Goal: Information Seeking & Learning: Learn about a topic

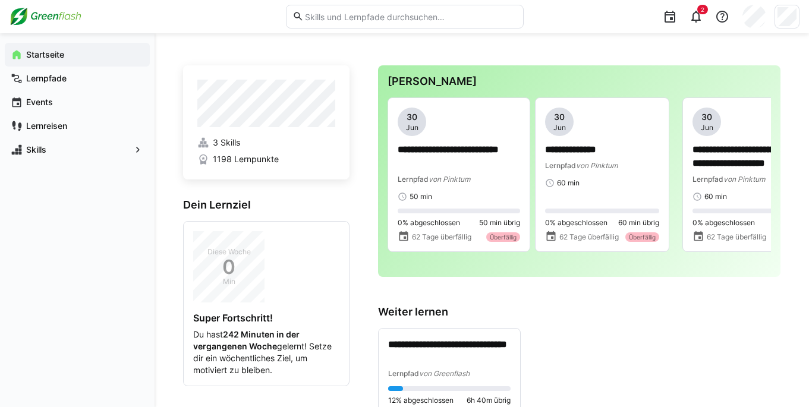
click at [342, 9] on eds-input at bounding box center [405, 17] width 238 height 24
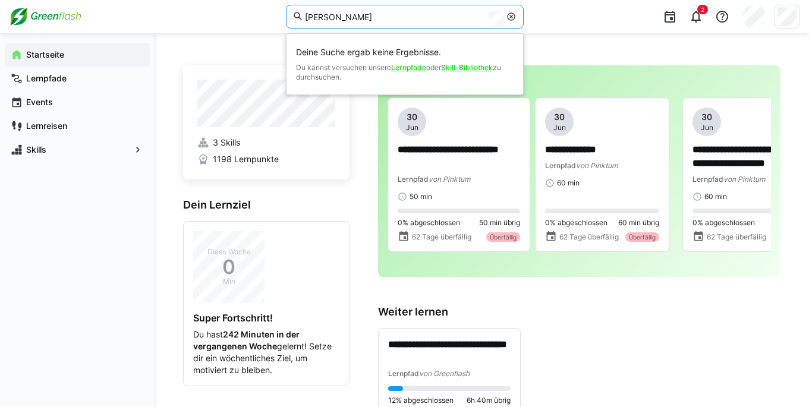
type input "johann"
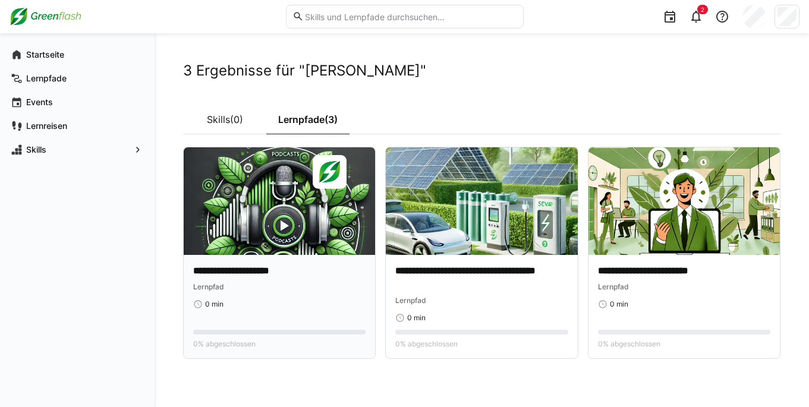
scroll to position [9, 0]
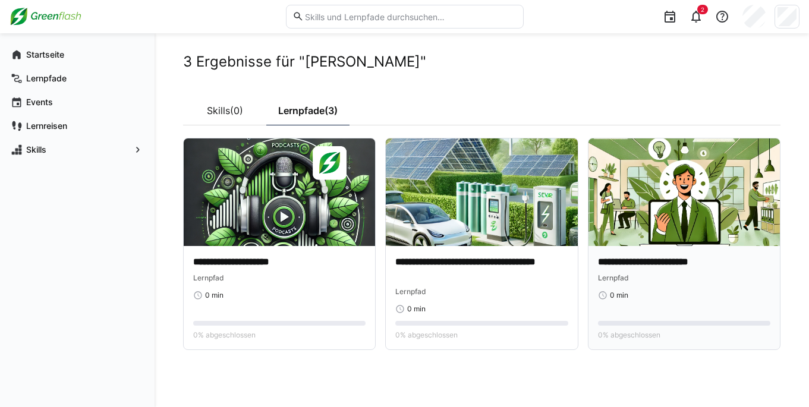
click at [679, 172] on img at bounding box center [684, 193] width 191 height 108
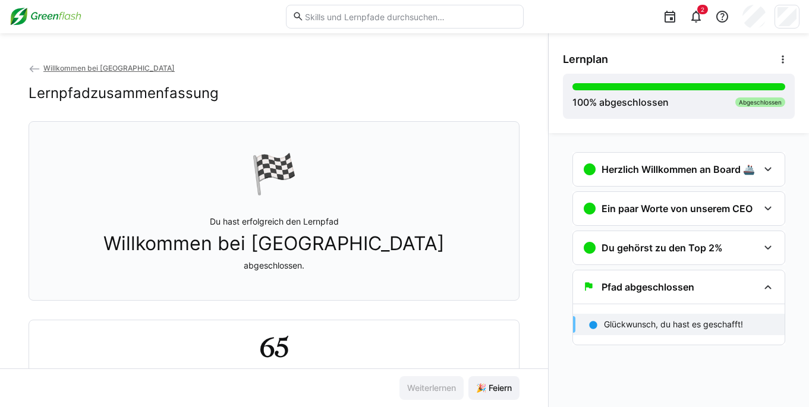
scroll to position [51, 0]
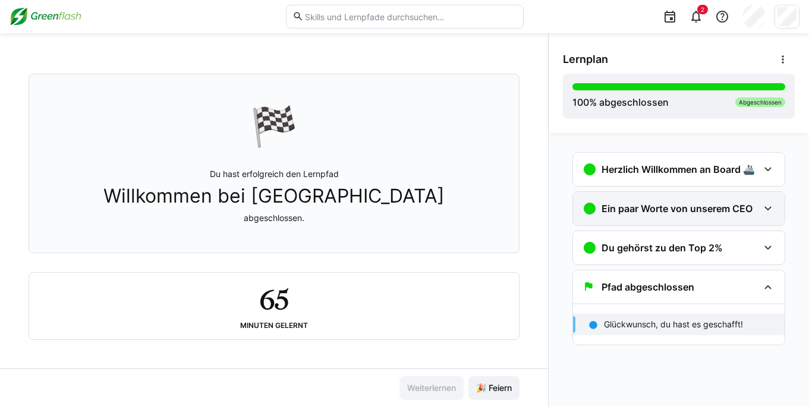
click at [682, 203] on h3 "Ein paar Worte von unserem CEO" at bounding box center [677, 209] width 151 height 12
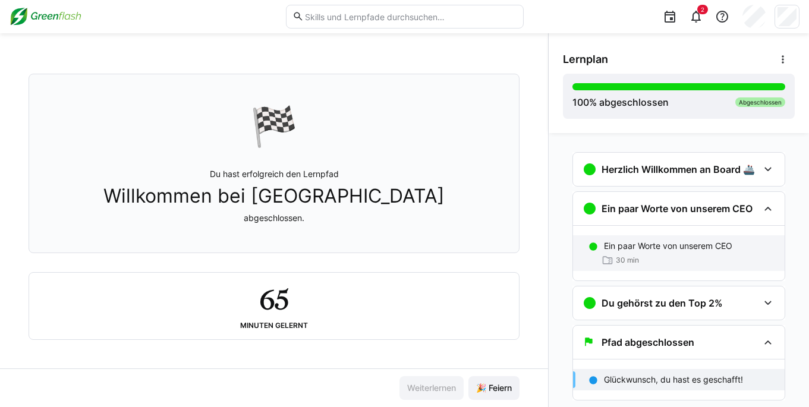
click at [616, 256] on span "30 min" at bounding box center [627, 261] width 23 height 10
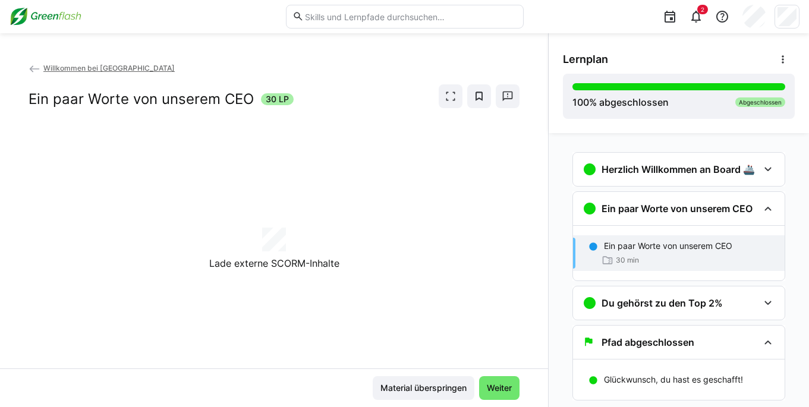
scroll to position [30, 0]
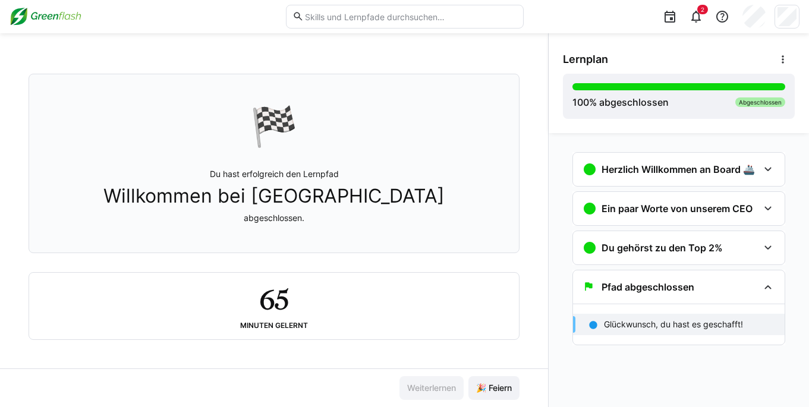
scroll to position [50, 0]
click at [619, 219] on div "Ein paar Worte von unserem CEO" at bounding box center [679, 208] width 212 height 33
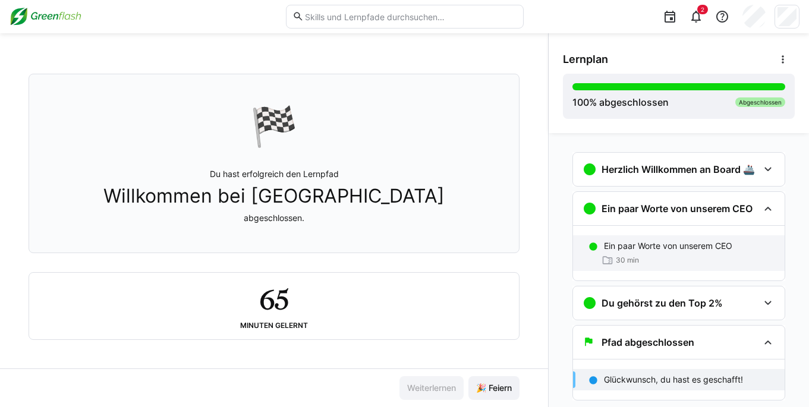
click at [610, 250] on p "Ein paar Worte von unserem CEO" at bounding box center [668, 246] width 128 height 12
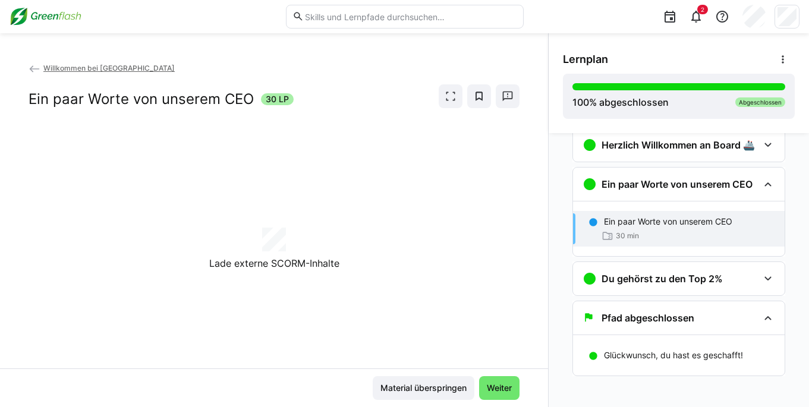
scroll to position [30, 0]
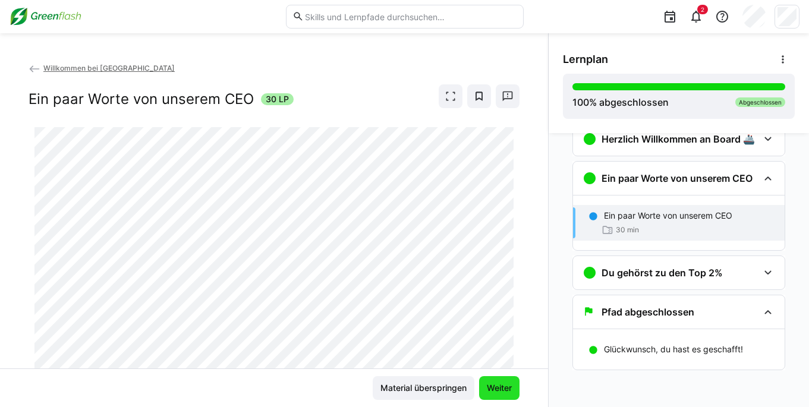
click at [487, 385] on span "Weiter" at bounding box center [499, 388] width 29 height 12
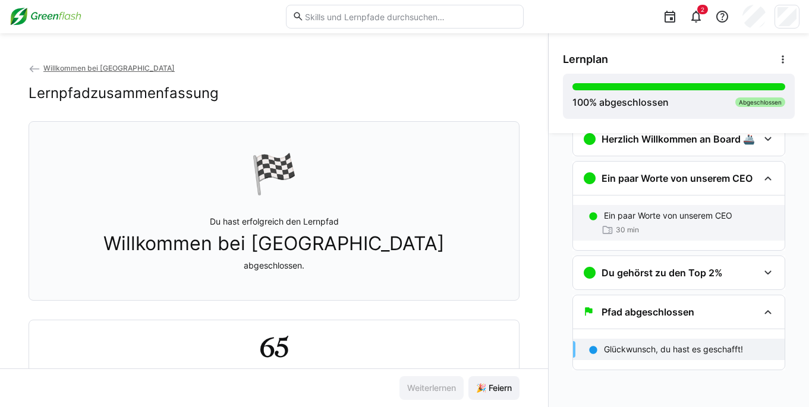
click at [653, 219] on p "Ein paar Worte von unserem CEO" at bounding box center [668, 216] width 128 height 12
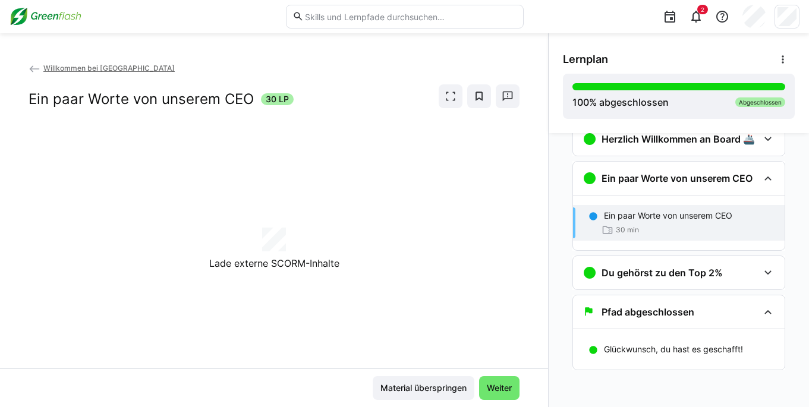
scroll to position [40, 0]
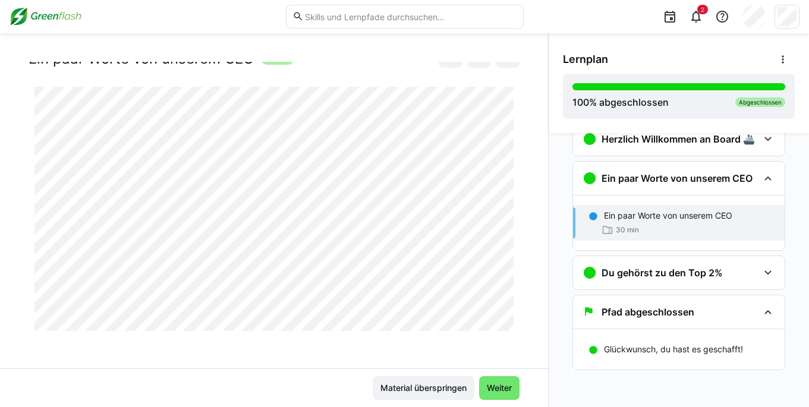
click at [60, 19] on img at bounding box center [46, 16] width 72 height 19
